Goal: Find specific page/section: Find specific page/section

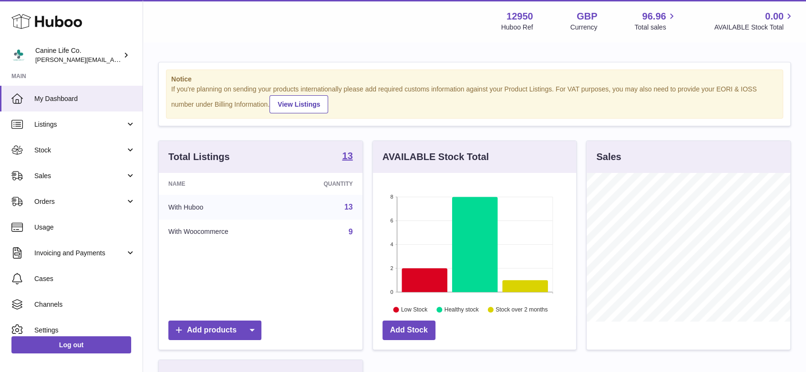
scroll to position [149, 203]
drag, startPoint x: 144, startPoint y: 160, endPoint x: 167, endPoint y: 111, distance: 54.4
click at [167, 111] on div "Notice If you're planning on sending your products internationally please add r…" at bounding box center [474, 297] width 663 height 508
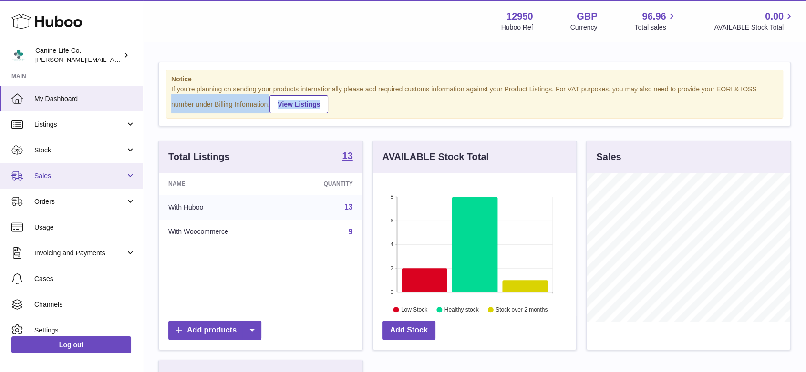
click at [80, 176] on span "Sales" at bounding box center [79, 176] width 91 height 9
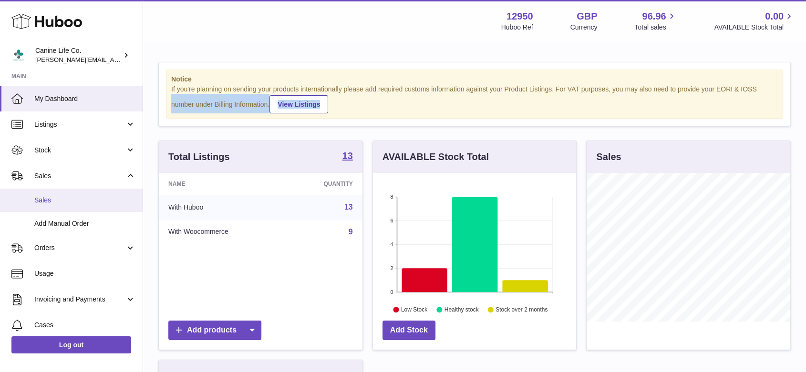
click at [80, 197] on span "Sales" at bounding box center [84, 200] width 101 height 9
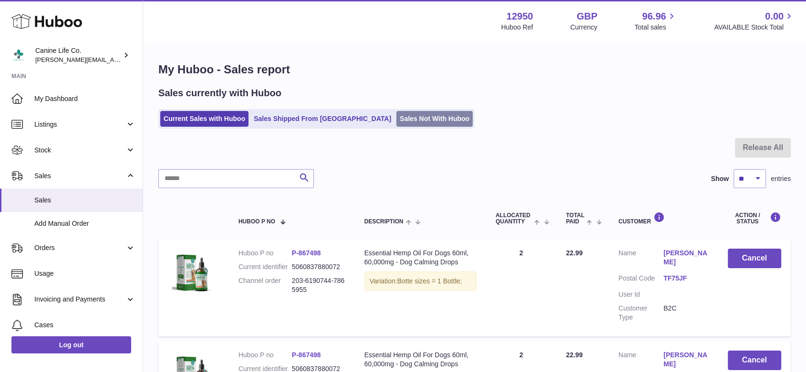
click at [407, 119] on link "Sales Not With Huboo" at bounding box center [434, 119] width 76 height 16
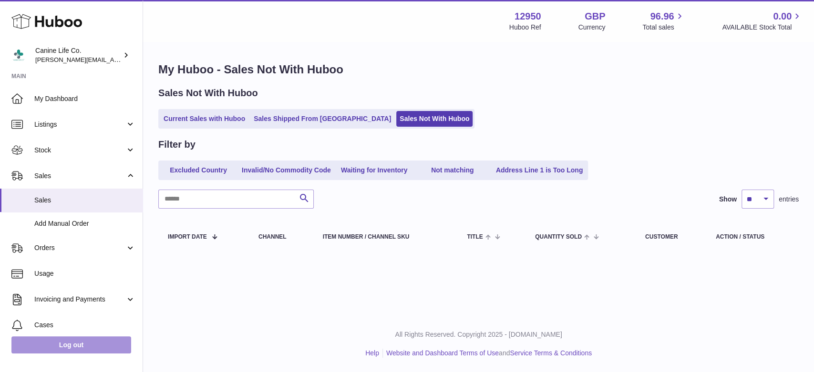
click at [83, 347] on link "Log out" at bounding box center [71, 345] width 120 height 17
